Goal: Check status: Check status

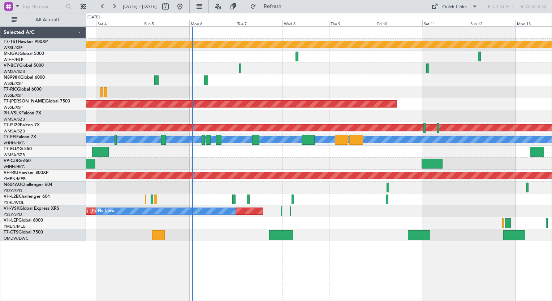
click at [204, 151] on div "Planned Maint [GEOGRAPHIC_DATA] (Seletar) Planned Maint [GEOGRAPHIC_DATA] (Sele…" at bounding box center [318, 134] width 465 height 215
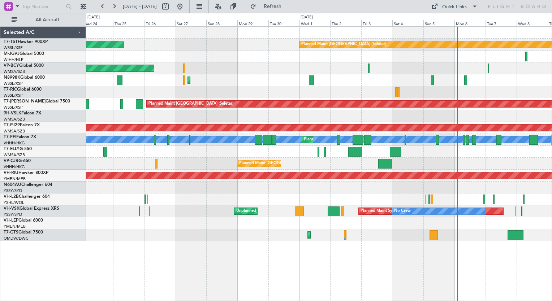
click at [309, 193] on div "Planned Maint [GEOGRAPHIC_DATA] (Seletar) Planned Maint [GEOGRAPHIC_DATA] (Sele…" at bounding box center [318, 134] width 465 height 215
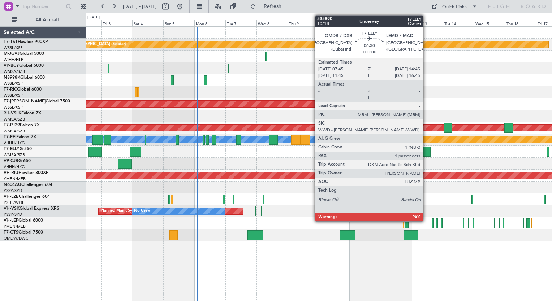
click at [426, 151] on div at bounding box center [425, 152] width 9 height 10
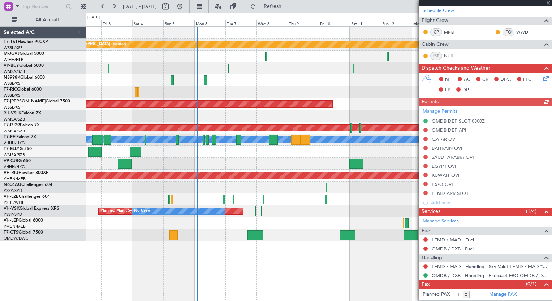
scroll to position [125, 0]
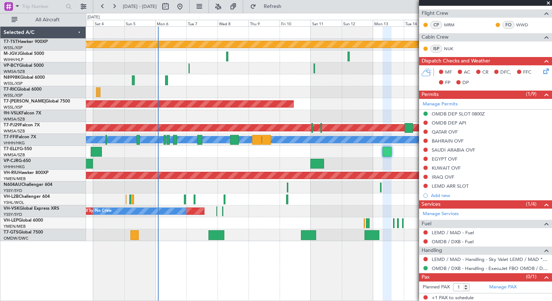
click at [212, 161] on div "Planned Maint [GEOGRAPHIC_DATA] ([GEOGRAPHIC_DATA] Intl)" at bounding box center [318, 164] width 465 height 12
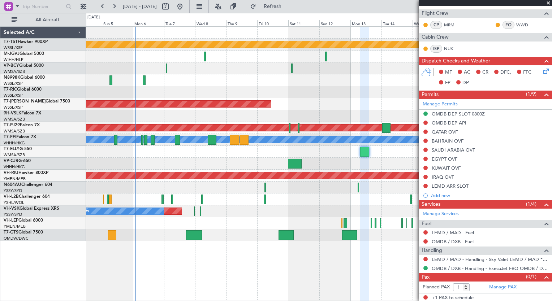
click at [146, 168] on div at bounding box center [318, 164] width 465 height 12
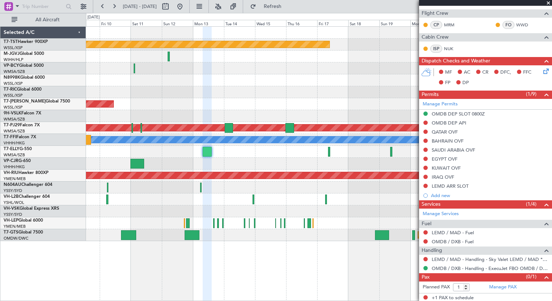
click at [173, 194] on div at bounding box center [318, 200] width 465 height 12
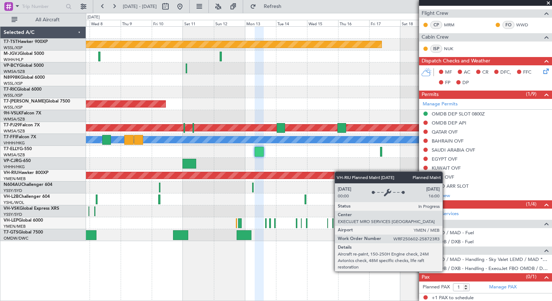
click at [343, 172] on div "Planned Maint [GEOGRAPHIC_DATA] (Seletar) Planned Maint [GEOGRAPHIC_DATA] (Sele…" at bounding box center [318, 134] width 465 height 215
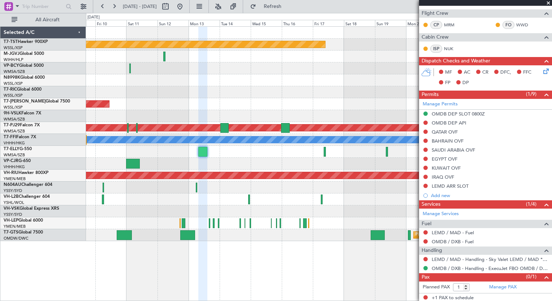
click at [103, 193] on div "Planned Maint [GEOGRAPHIC_DATA] (Seletar) Planned Maint [GEOGRAPHIC_DATA] (Sele…" at bounding box center [318, 134] width 465 height 215
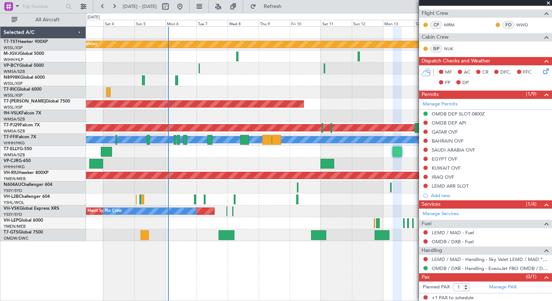
click at [333, 223] on div "Planned Maint [GEOGRAPHIC_DATA] (Seletar) Planned Maint [GEOGRAPHIC_DATA] (Sele…" at bounding box center [318, 134] width 465 height 215
click at [335, 194] on div at bounding box center [318, 200] width 465 height 12
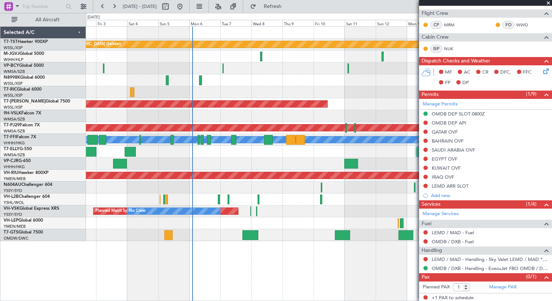
click at [386, 217] on div "Planned Maint [GEOGRAPHIC_DATA] (Seletar) Planned Maint [GEOGRAPHIC_DATA] (Sele…" at bounding box center [318, 134] width 465 height 215
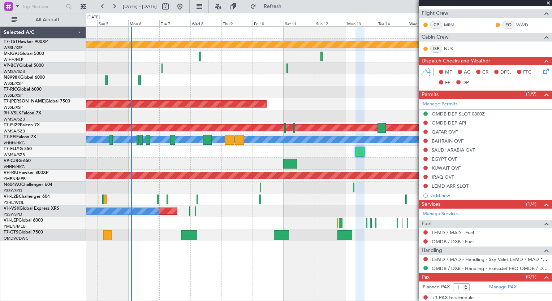
click at [153, 252] on div "Planned Maint [GEOGRAPHIC_DATA] (Seletar) Planned Maint [GEOGRAPHIC_DATA] (Sele…" at bounding box center [319, 163] width 466 height 275
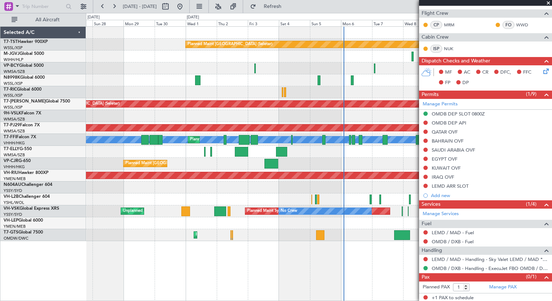
click at [360, 248] on div "Planned Maint [GEOGRAPHIC_DATA] (Seletar) Planned Maint [GEOGRAPHIC_DATA] (Sele…" at bounding box center [319, 163] width 466 height 275
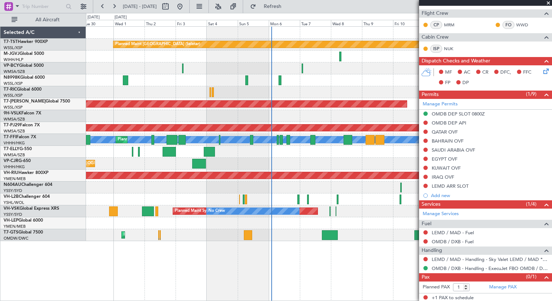
click at [252, 268] on div "Planned Maint [GEOGRAPHIC_DATA] (Seletar) Planned Maint [GEOGRAPHIC_DATA] ([GEO…" at bounding box center [319, 163] width 466 height 275
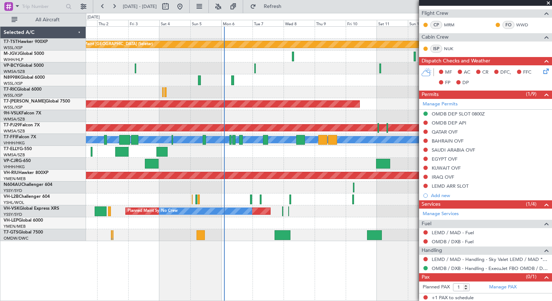
click at [171, 275] on div "Planned Maint [GEOGRAPHIC_DATA] (Seletar) Planned Maint [GEOGRAPHIC_DATA] (Sele…" at bounding box center [319, 163] width 466 height 275
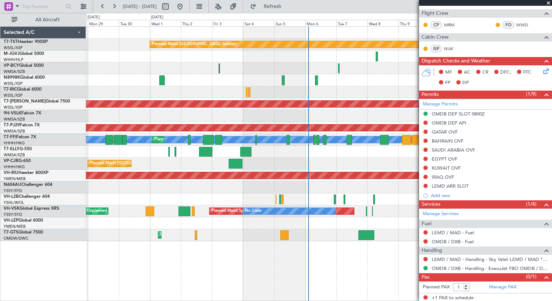
click at [317, 206] on div "Planned Maint [GEOGRAPHIC_DATA] (Seletar) Planned Maint [GEOGRAPHIC_DATA] (Sele…" at bounding box center [318, 134] width 465 height 215
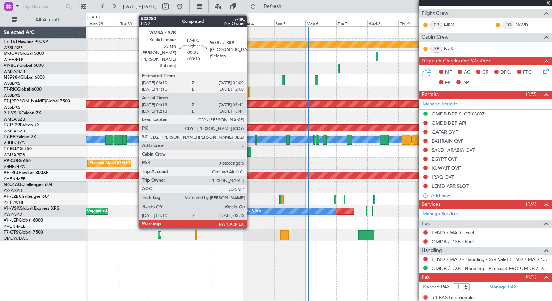
click at [250, 91] on div at bounding box center [249, 92] width 2 height 10
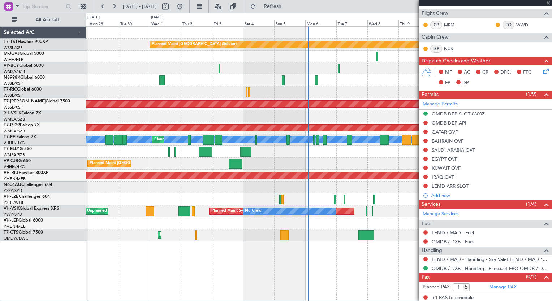
type input "+00:10"
type input "04:23"
type input "05:39"
type input "0"
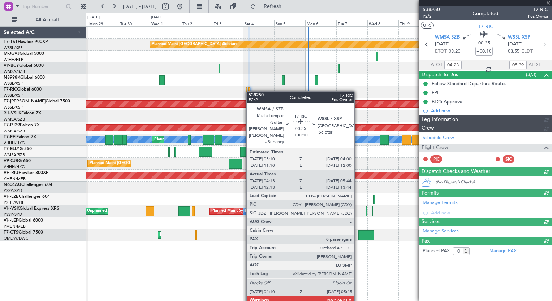
type input "[PERSON_NAME] (KYA)"
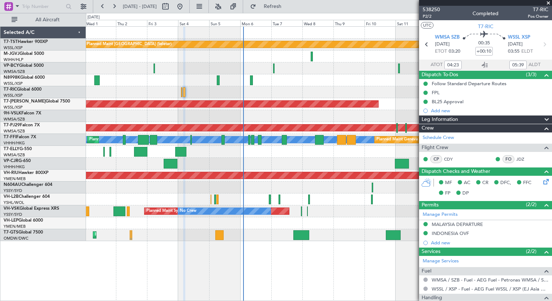
click at [263, 255] on div "Planned Maint [GEOGRAPHIC_DATA] (Seletar) Planned Maint [GEOGRAPHIC_DATA] ([GEO…" at bounding box center [319, 163] width 466 height 275
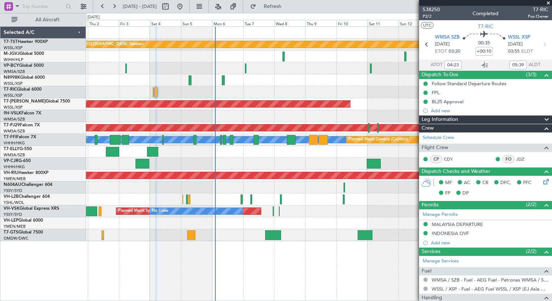
click at [244, 282] on div "Planned Maint [GEOGRAPHIC_DATA] (Seletar) Planned Maint [GEOGRAPHIC_DATA] (Sele…" at bounding box center [319, 163] width 466 height 275
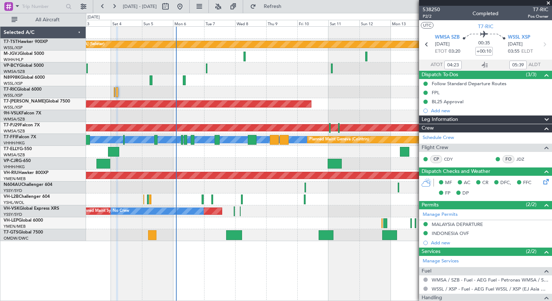
click at [204, 259] on div "Planned Maint [GEOGRAPHIC_DATA] (Seletar) Planned Maint [GEOGRAPHIC_DATA] (Sele…" at bounding box center [319, 163] width 466 height 275
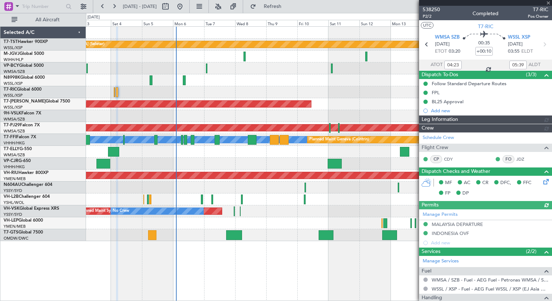
type input "[PERSON_NAME] (KYA)"
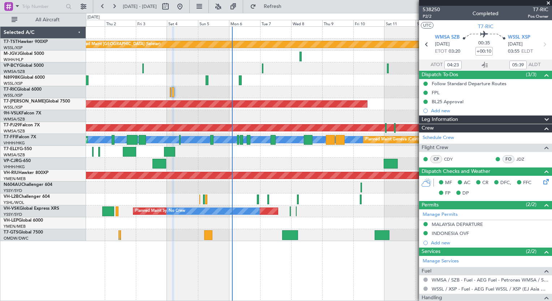
click at [356, 280] on div "Planned Maint [GEOGRAPHIC_DATA] (Seletar) Planned Maint [GEOGRAPHIC_DATA] (Sele…" at bounding box center [319, 163] width 466 height 275
type input "[PERSON_NAME] (KYA)"
